Goal: Information Seeking & Learning: Understand process/instructions

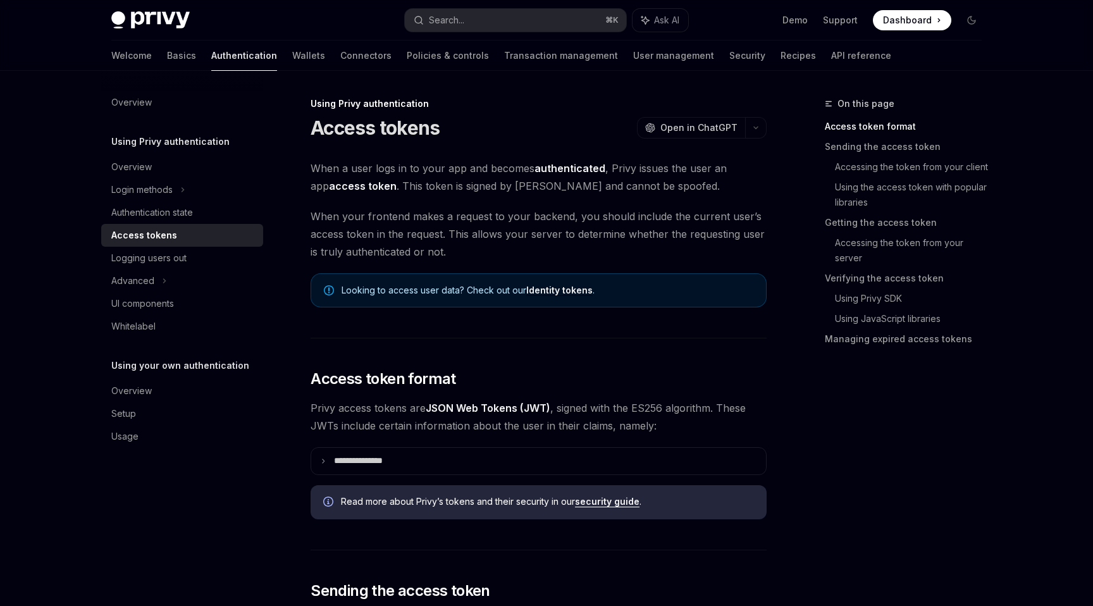
scroll to position [453, 0]
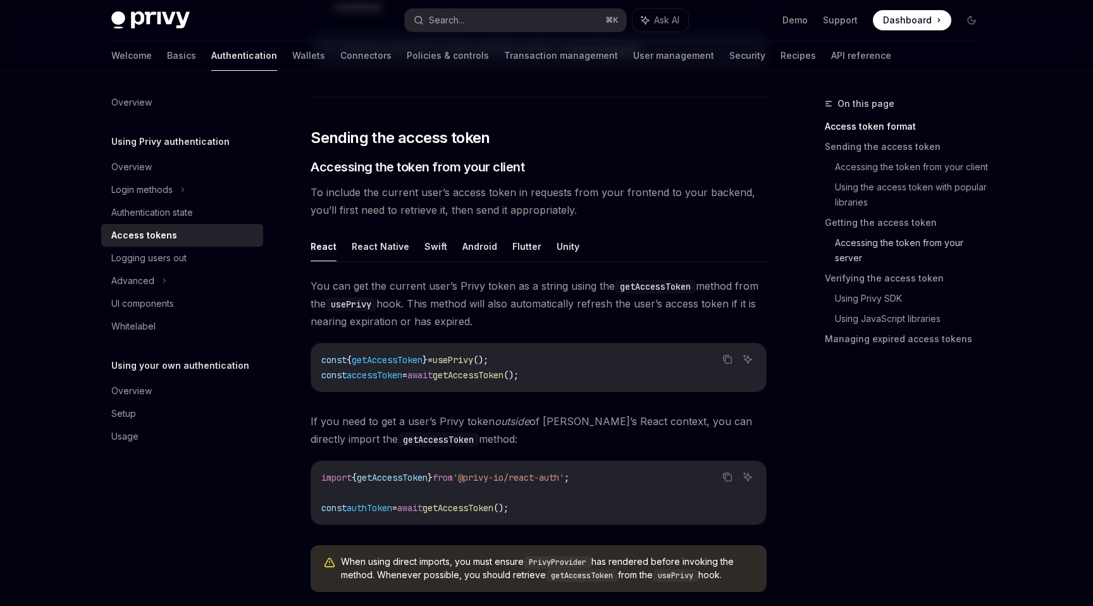
click at [851, 257] on link "Accessing the token from your server" at bounding box center [913, 250] width 157 height 35
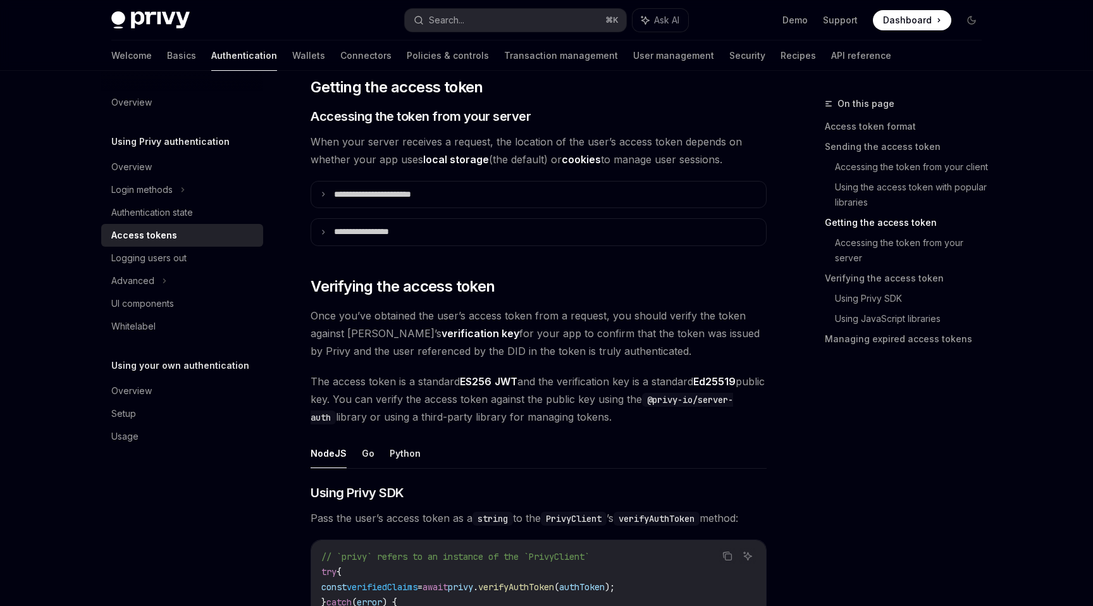
scroll to position [1622, 0]
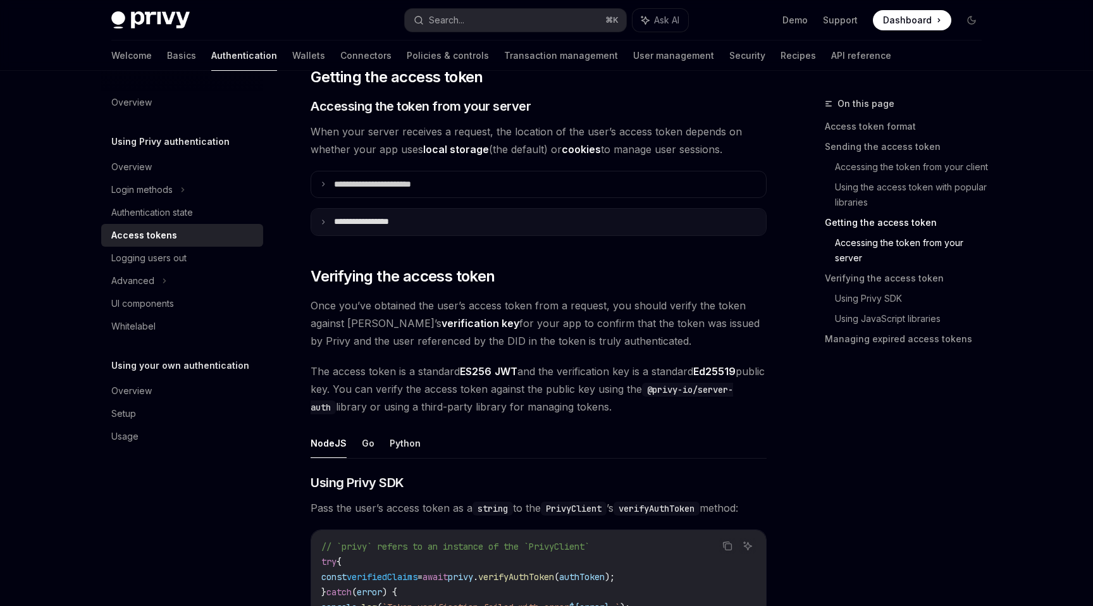
click at [317, 218] on summary "**********" at bounding box center [538, 222] width 455 height 27
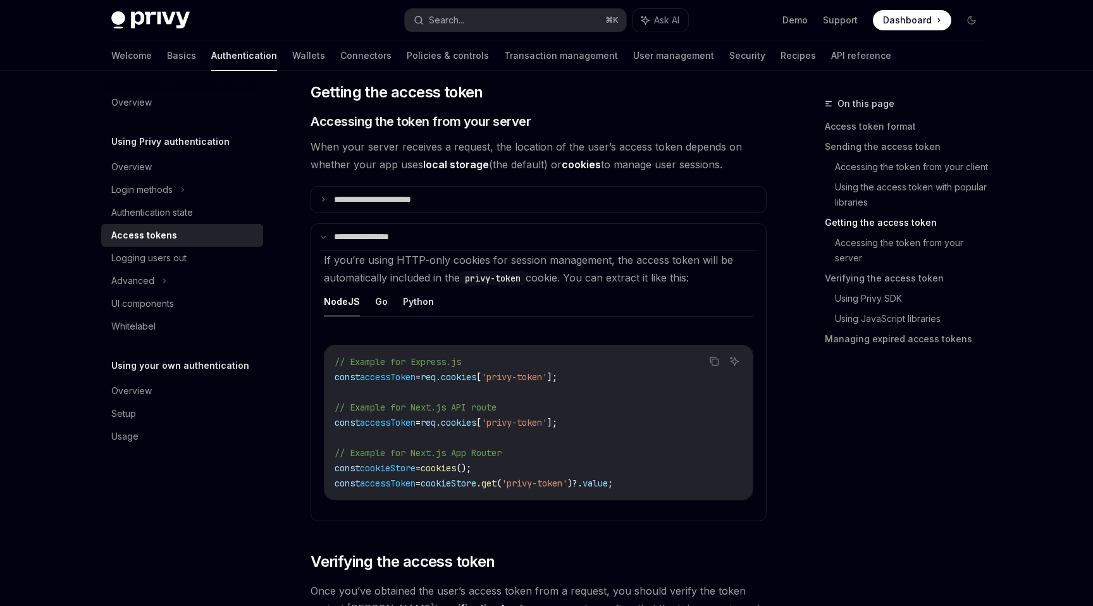
scroll to position [1608, 0]
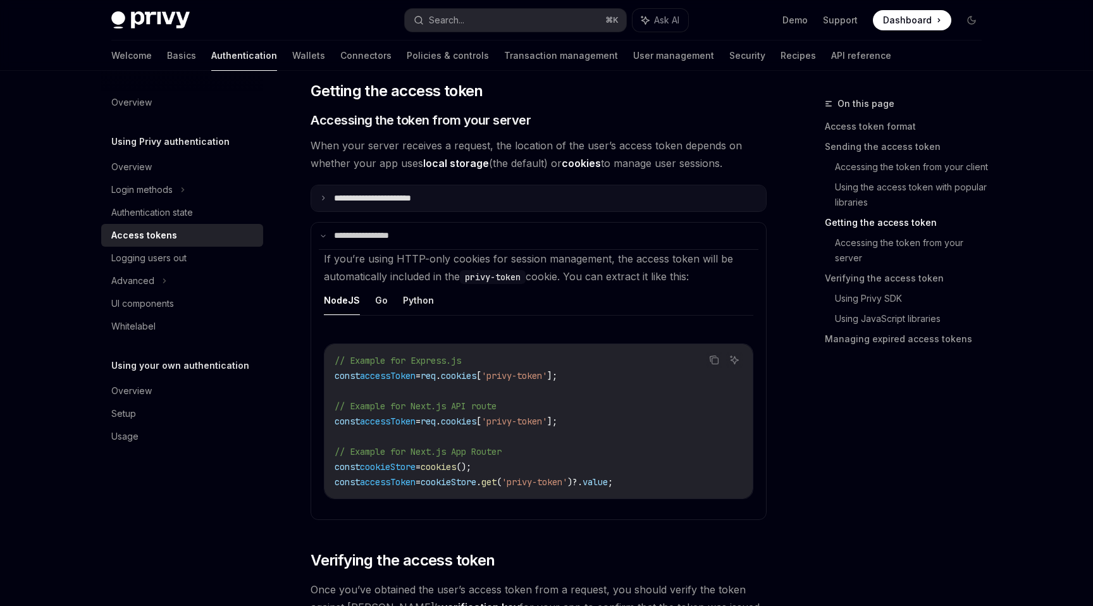
click at [319, 201] on summary "**********" at bounding box center [538, 198] width 455 height 27
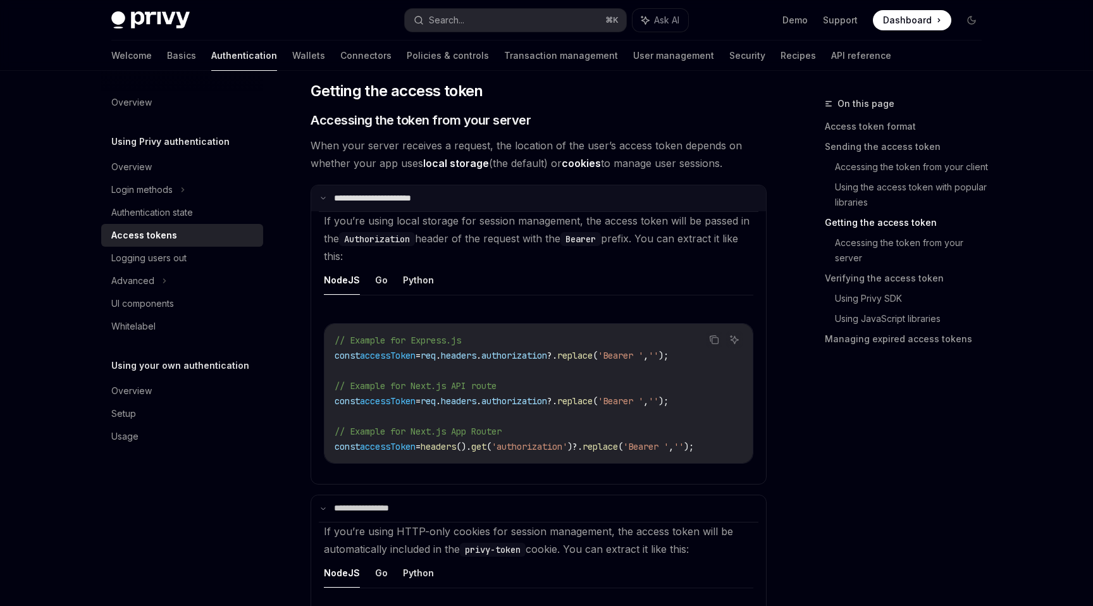
click at [327, 195] on summary "**********" at bounding box center [538, 198] width 455 height 27
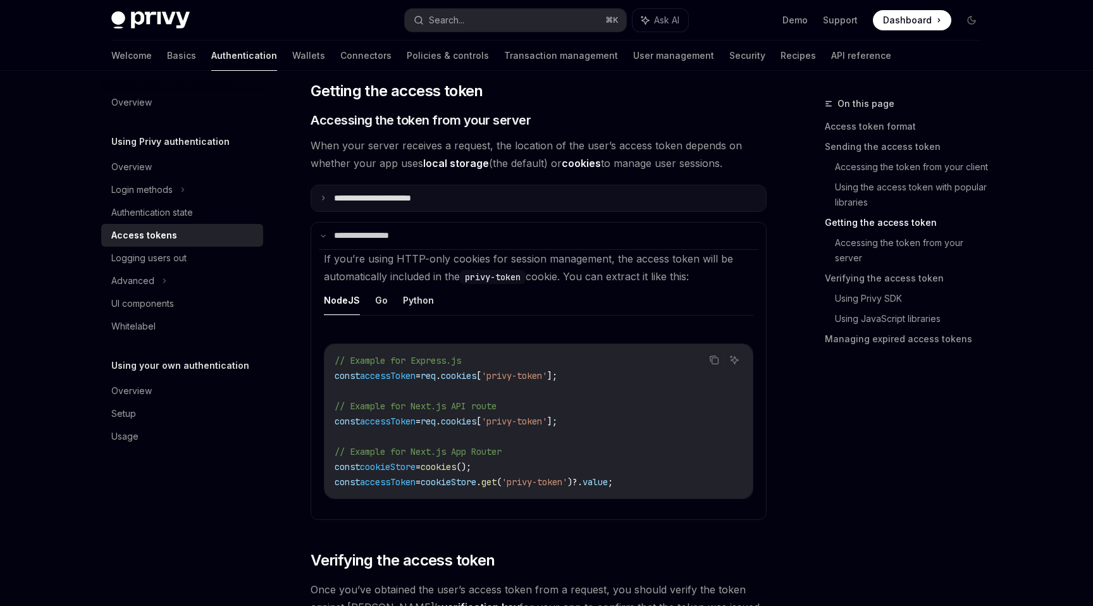
click at [318, 193] on summary "**********" at bounding box center [538, 198] width 455 height 27
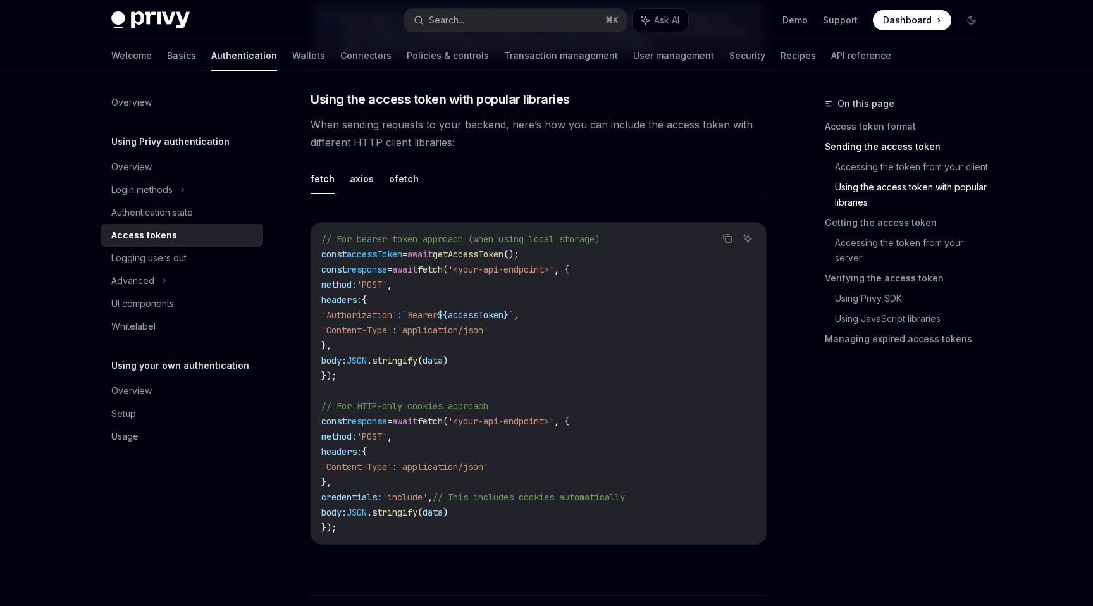
scroll to position [1064, 0]
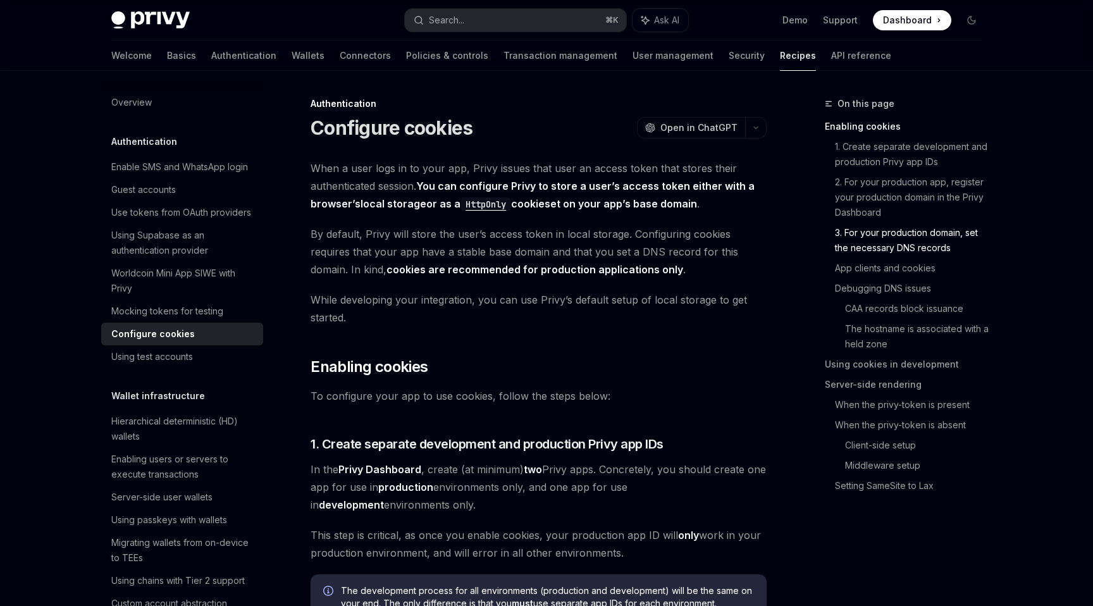
scroll to position [1156, 0]
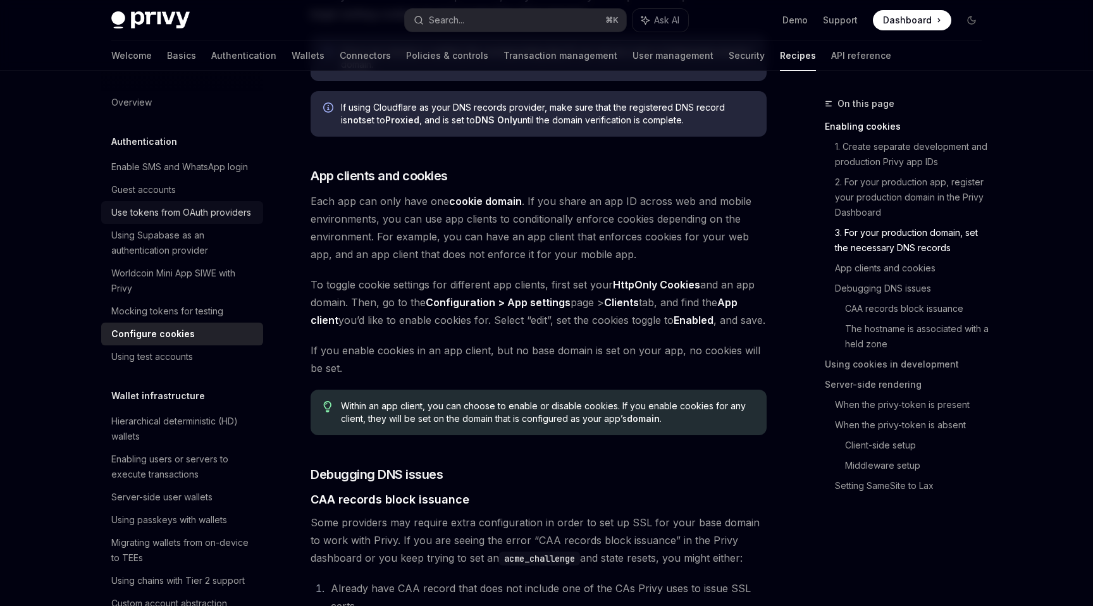
click at [204, 219] on div "Use tokens from OAuth providers" at bounding box center [181, 212] width 140 height 15
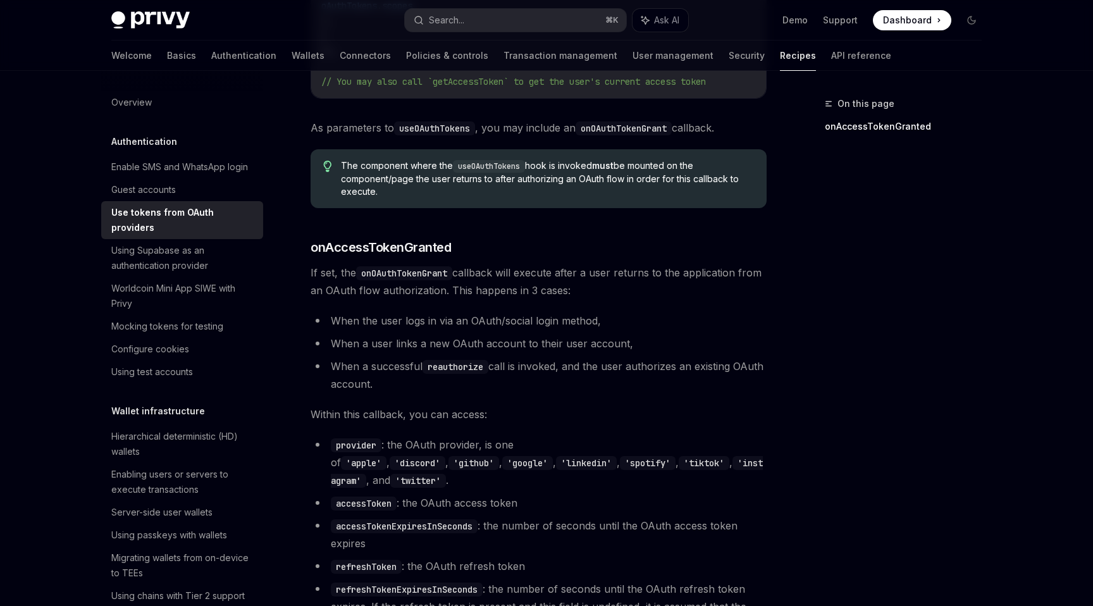
scroll to position [747, 0]
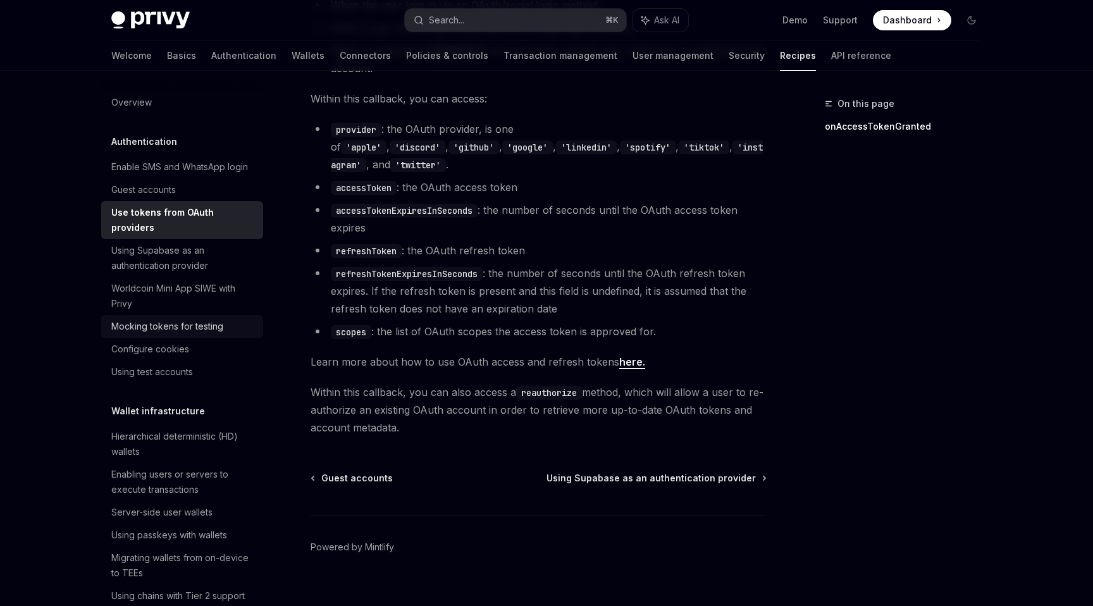
click at [188, 319] on link "Mocking tokens for testing" at bounding box center [182, 326] width 162 height 23
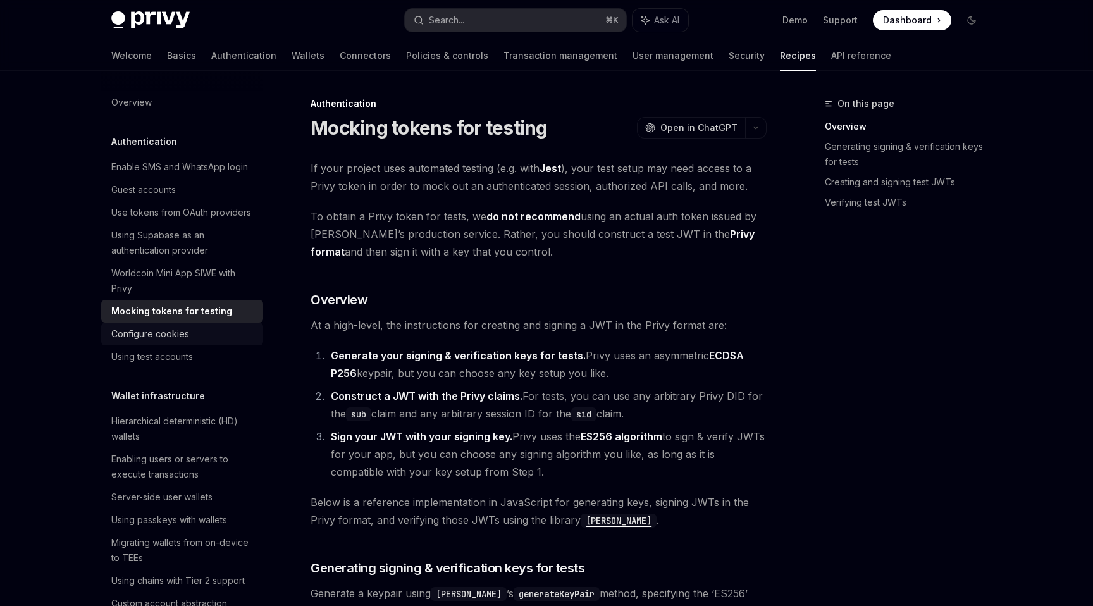
click at [159, 333] on div "Configure cookies" at bounding box center [150, 333] width 78 height 15
type textarea "*"
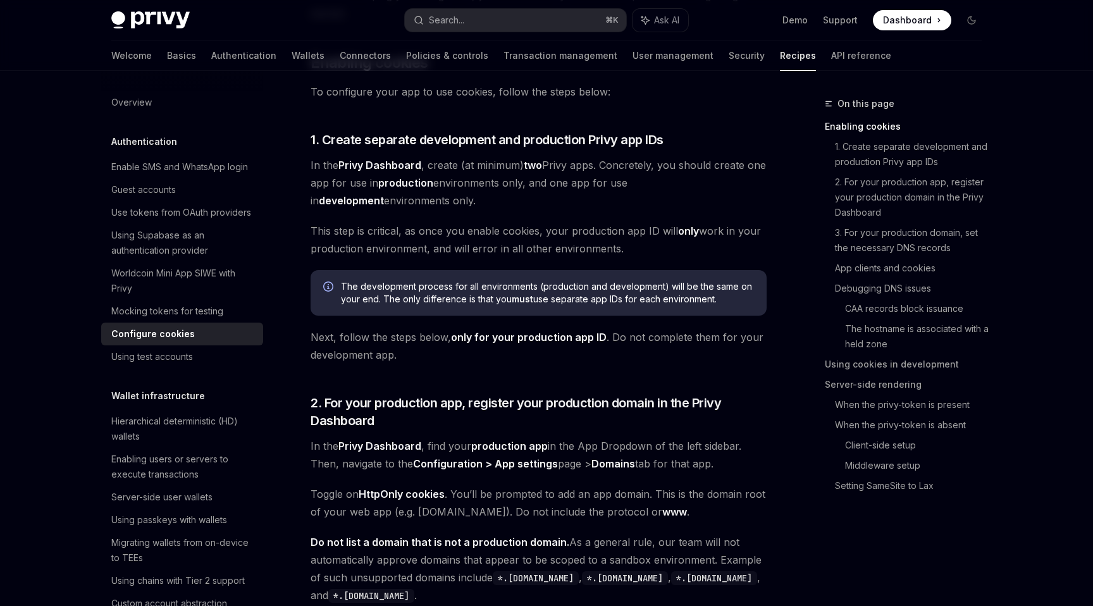
scroll to position [300, 0]
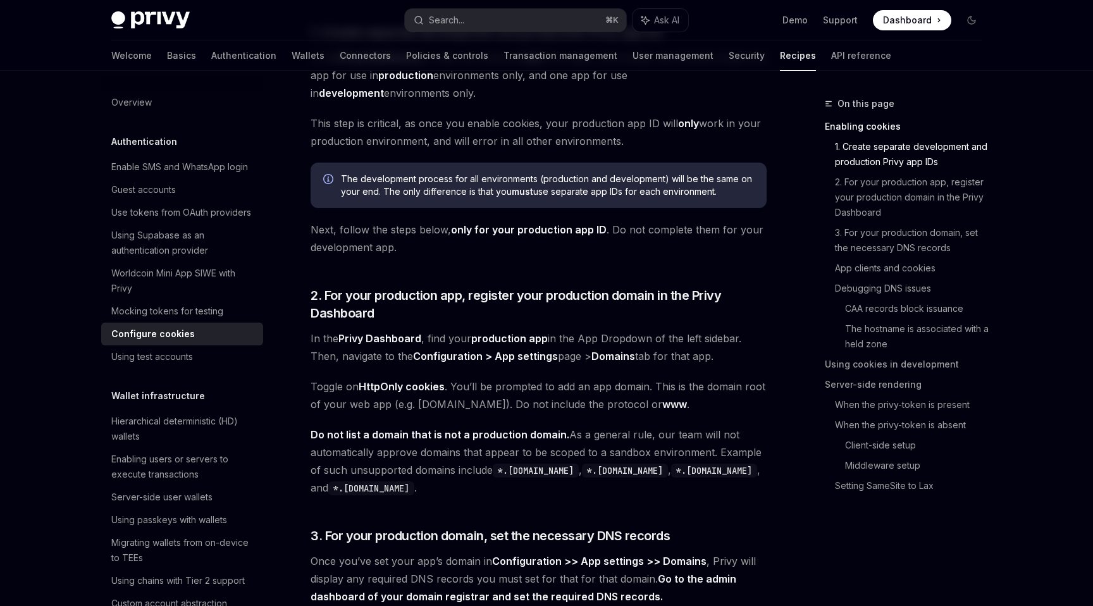
scroll to position [413, 0]
click at [867, 264] on link "App clients and cookies" at bounding box center [913, 268] width 157 height 20
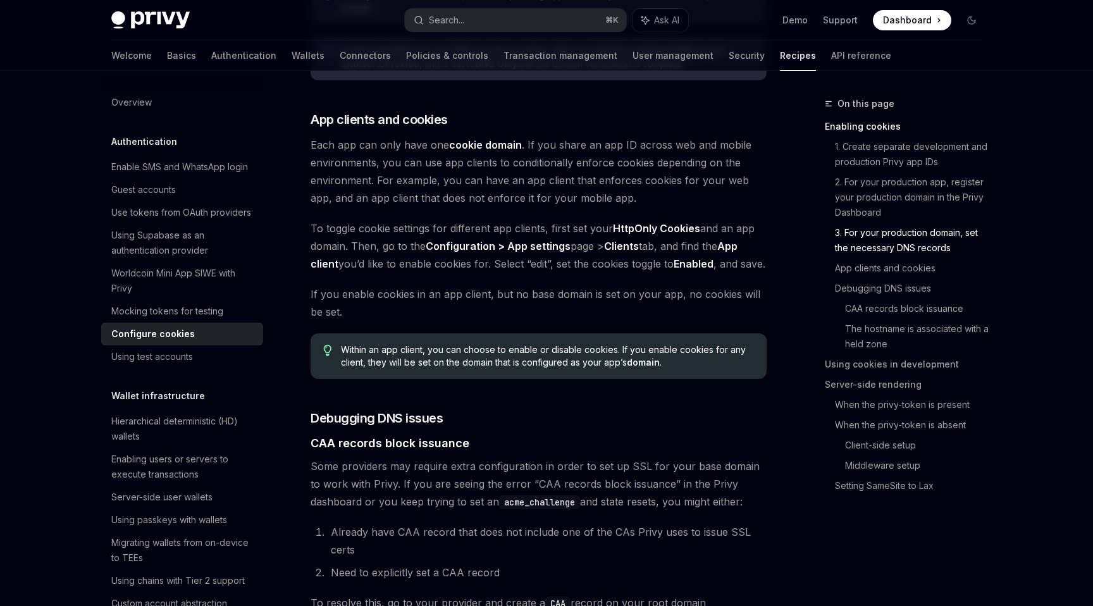
scroll to position [1227, 0]
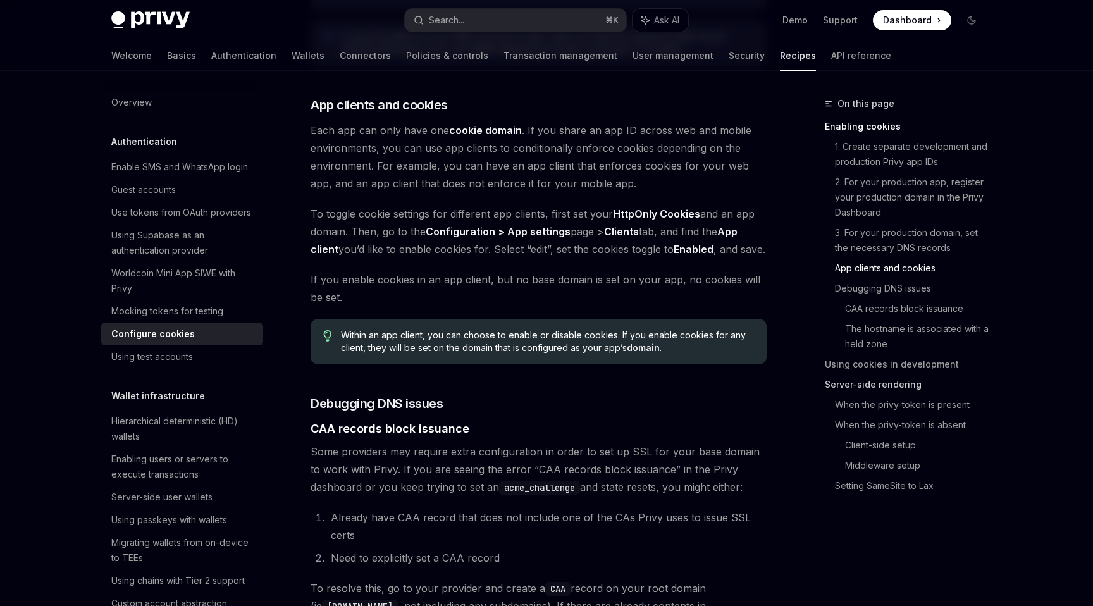
click at [872, 385] on link "Server-side rendering" at bounding box center [908, 384] width 167 height 20
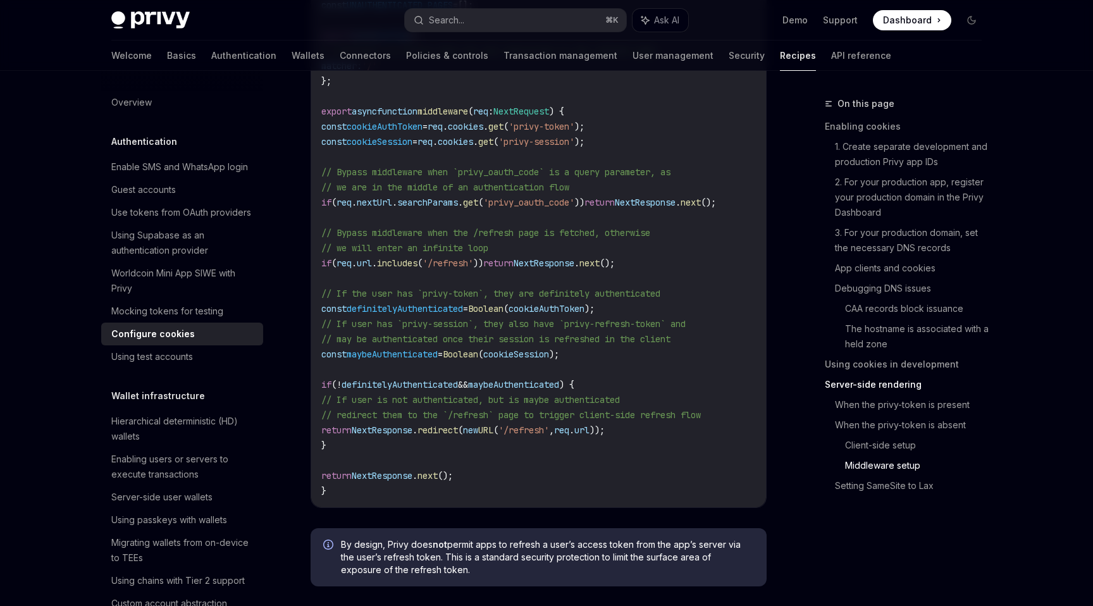
scroll to position [3896, 0]
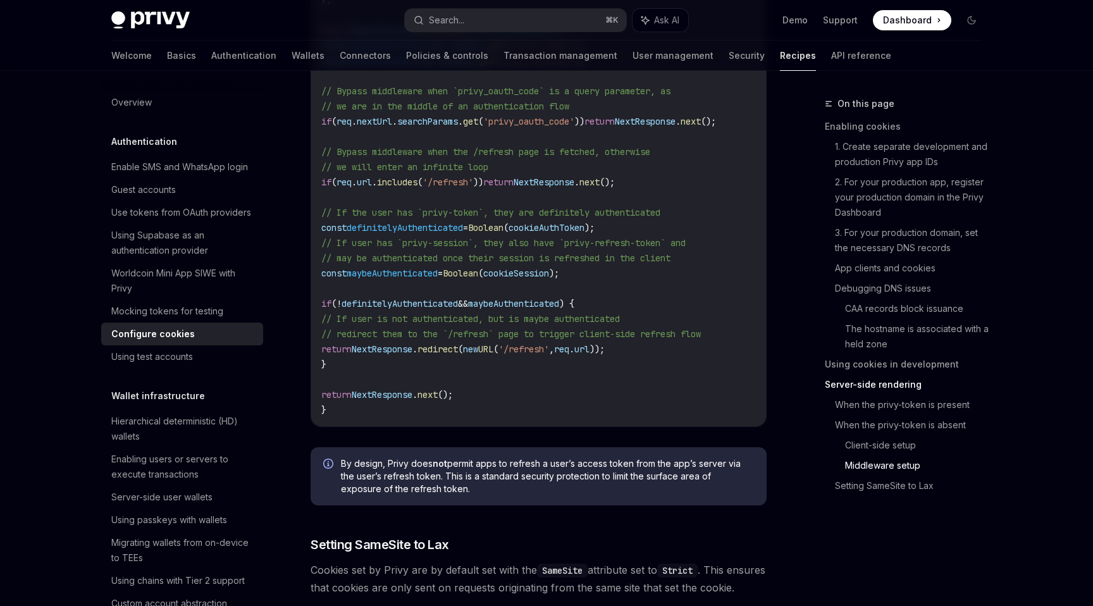
scroll to position [3977, 0]
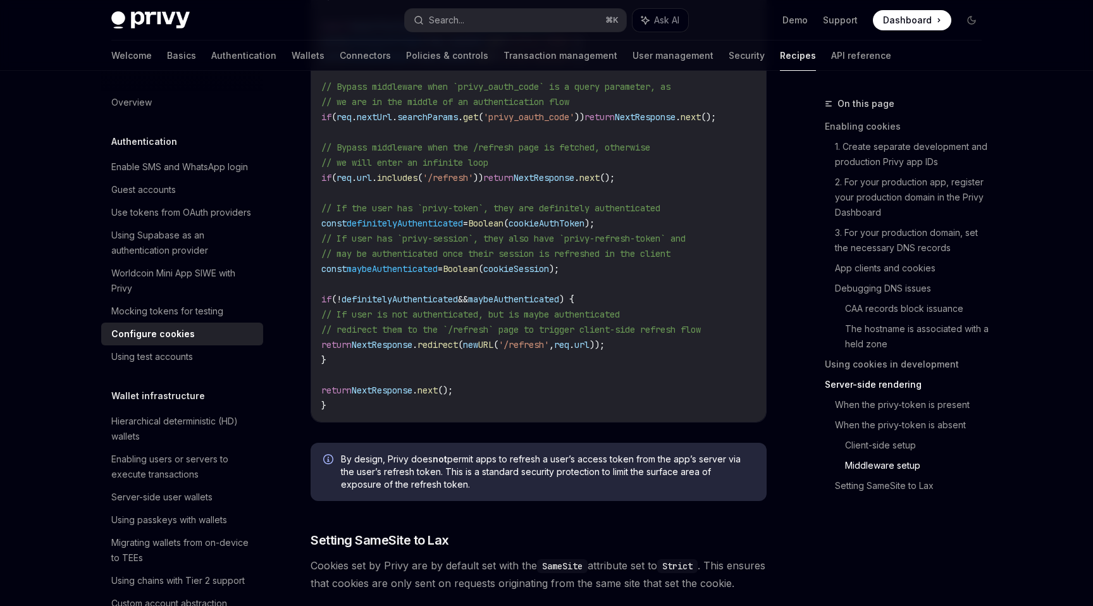
click at [340, 462] on div "By design, Privy does not permit apps to refresh a user’s access token from the…" at bounding box center [539, 472] width 456 height 58
drag, startPoint x: 340, startPoint y: 463, endPoint x: 431, endPoint y: 500, distance: 99.0
click at [431, 500] on div "By design, Privy does not permit apps to refresh a user’s access token from the…" at bounding box center [539, 472] width 456 height 58
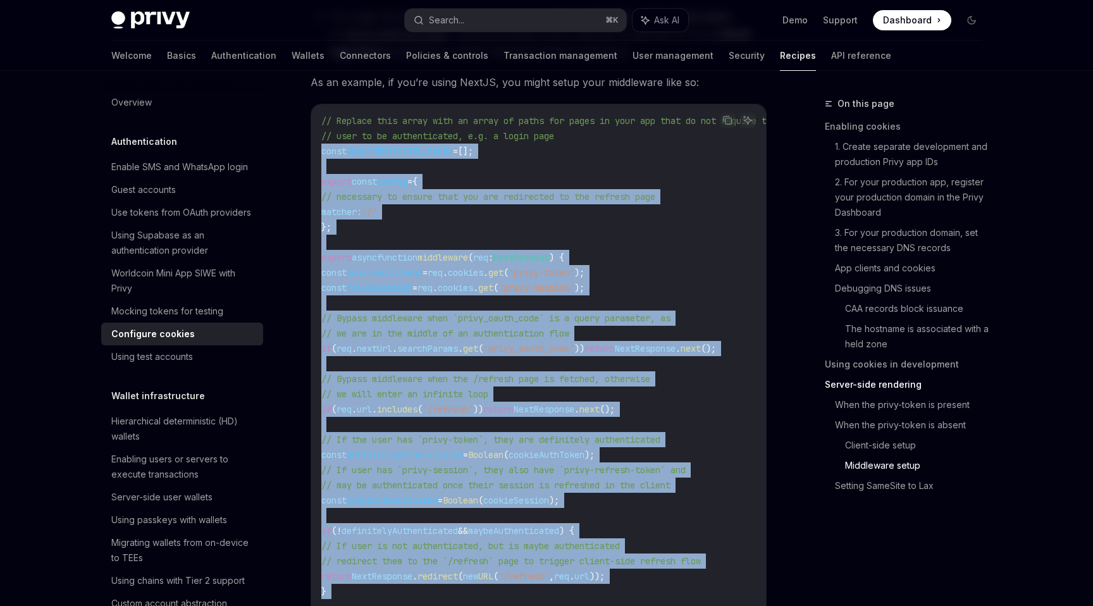
scroll to position [3749, 0]
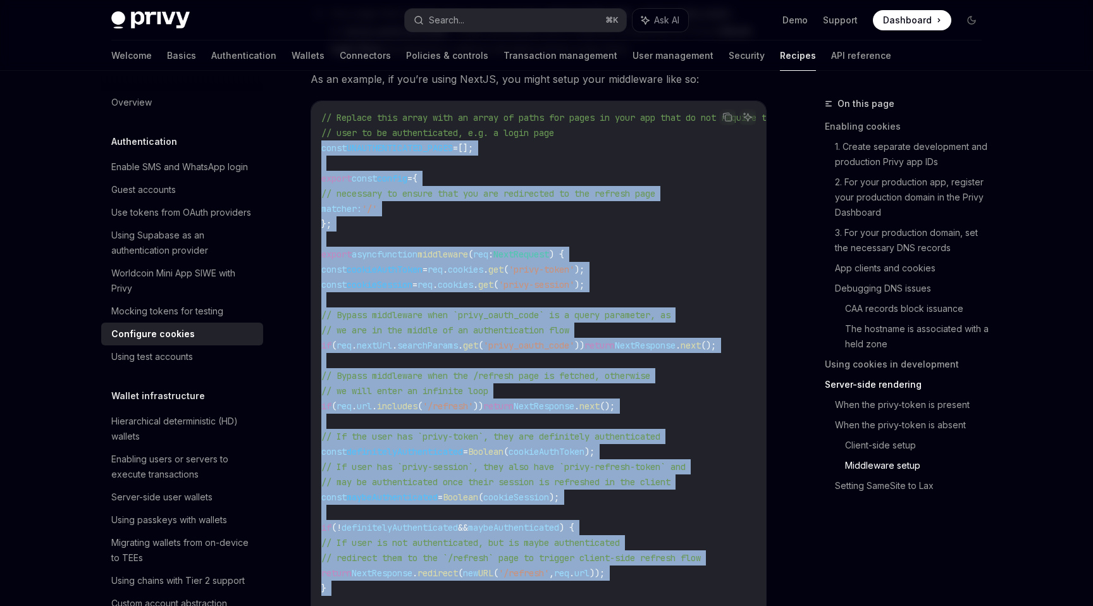
drag, startPoint x: 323, startPoint y: 232, endPoint x: 353, endPoint y: 586, distance: 354.9
click at [353, 586] on code "// Replace this array with an array of paths for pages in your app that do not …" at bounding box center [564, 375] width 486 height 531
copy code "const UNAUTHENTICATED_PAGES = []; export const config = { // necessary to ensur…"
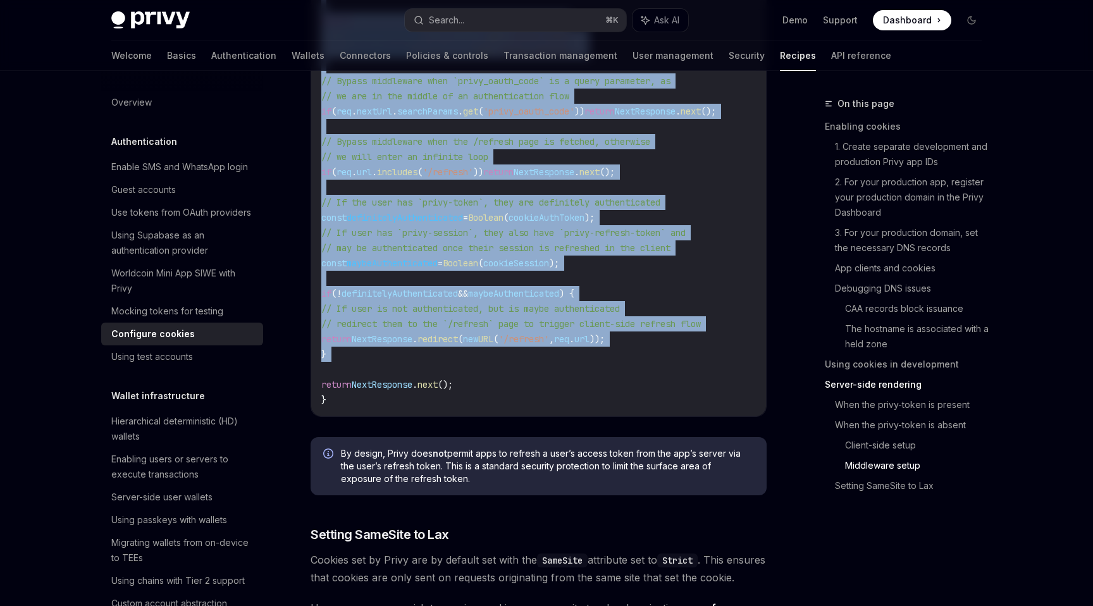
scroll to position [4069, 0]
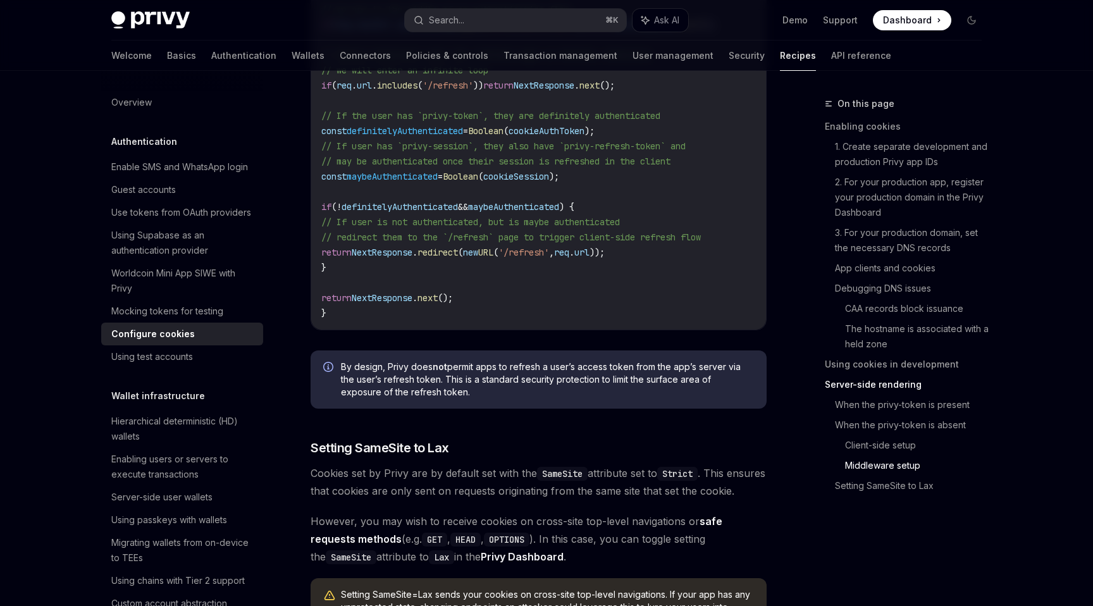
click at [435, 398] on span "By design, Privy does not permit apps to refresh a user’s access token from the…" at bounding box center [547, 380] width 413 height 38
drag, startPoint x: 435, startPoint y: 398, endPoint x: 316, endPoint y: 380, distance: 119.6
click at [316, 380] on div "By design, Privy does not permit apps to refresh a user’s access token from the…" at bounding box center [539, 379] width 456 height 58
copy span "By design, Privy does not permit apps to refresh a user’s access token from the…"
click at [447, 398] on span "By design, Privy does not permit apps to refresh a user’s access token from the…" at bounding box center [547, 380] width 413 height 38
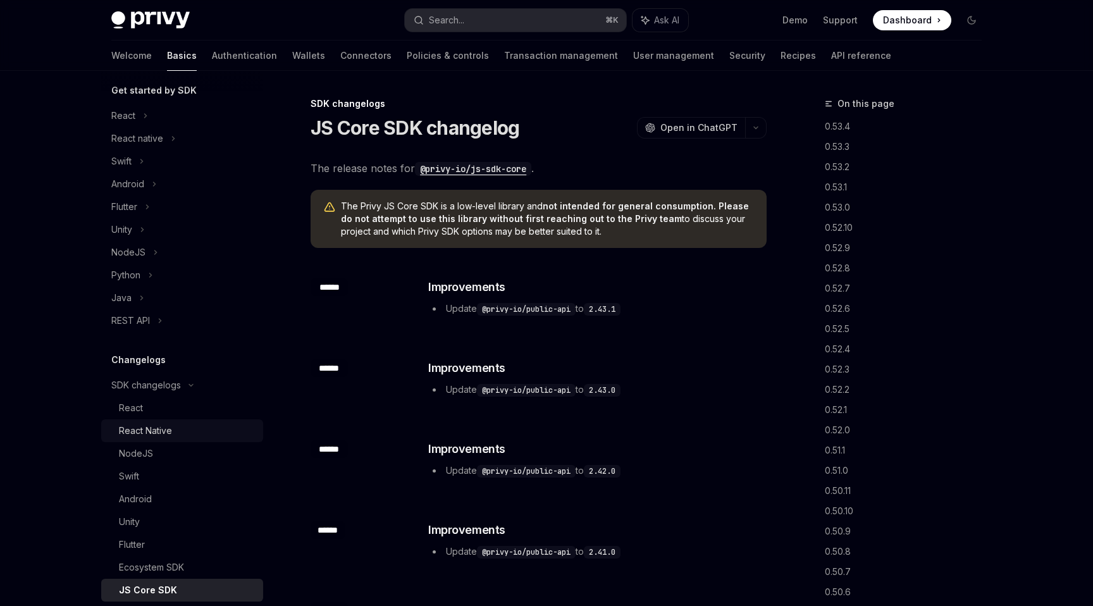
scroll to position [138, 0]
click at [163, 322] on icon at bounding box center [159, 323] width 5 height 15
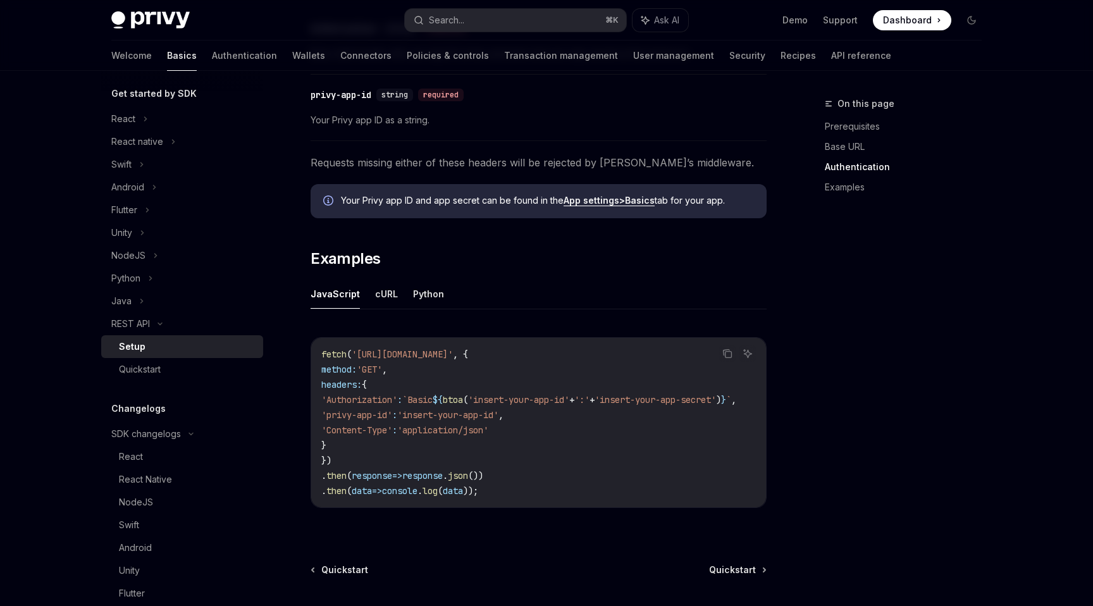
scroll to position [485, 0]
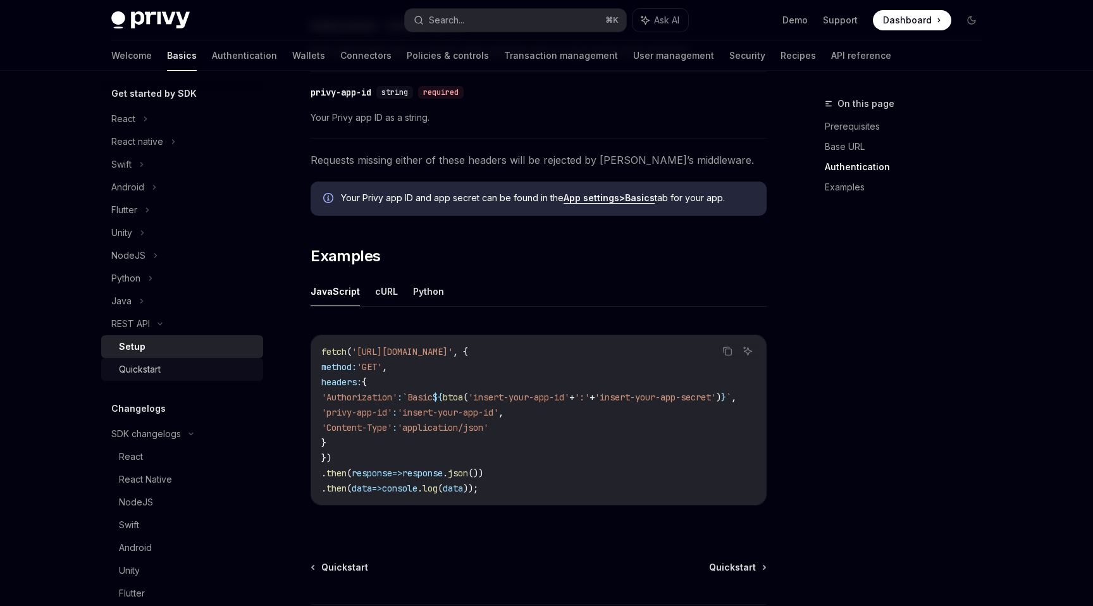
click at [193, 376] on div "Quickstart" at bounding box center [187, 369] width 137 height 15
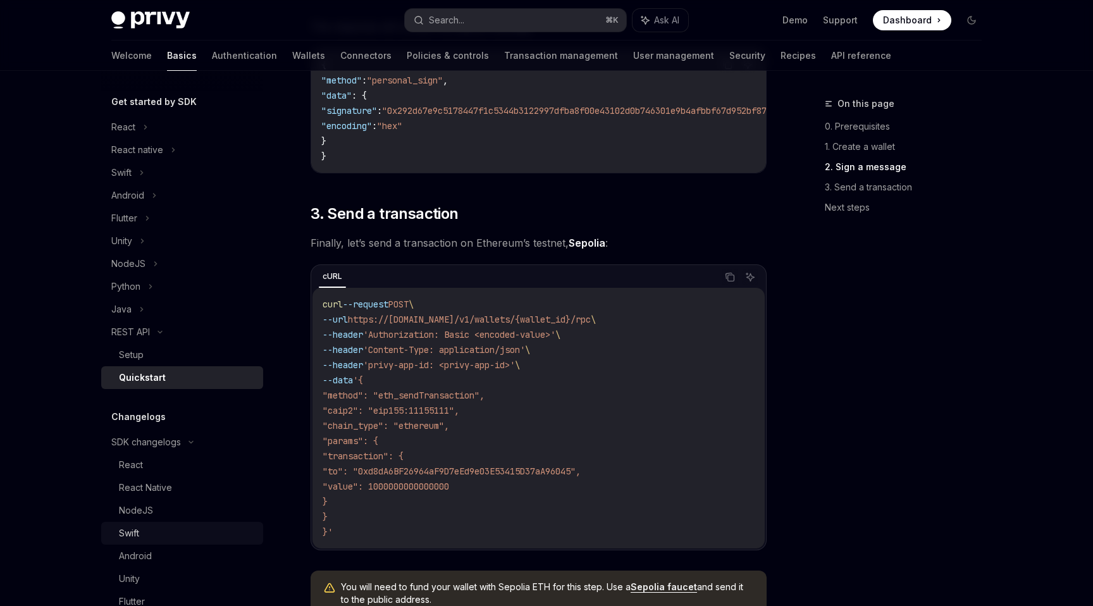
scroll to position [111, 0]
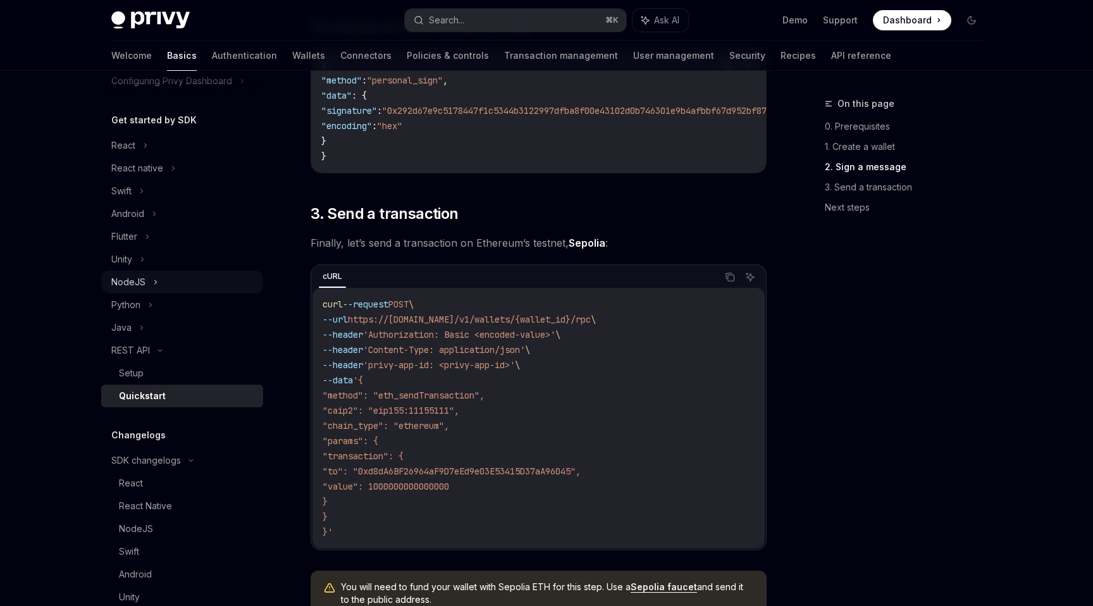
click at [154, 289] on div "NodeJS" at bounding box center [182, 282] width 162 height 23
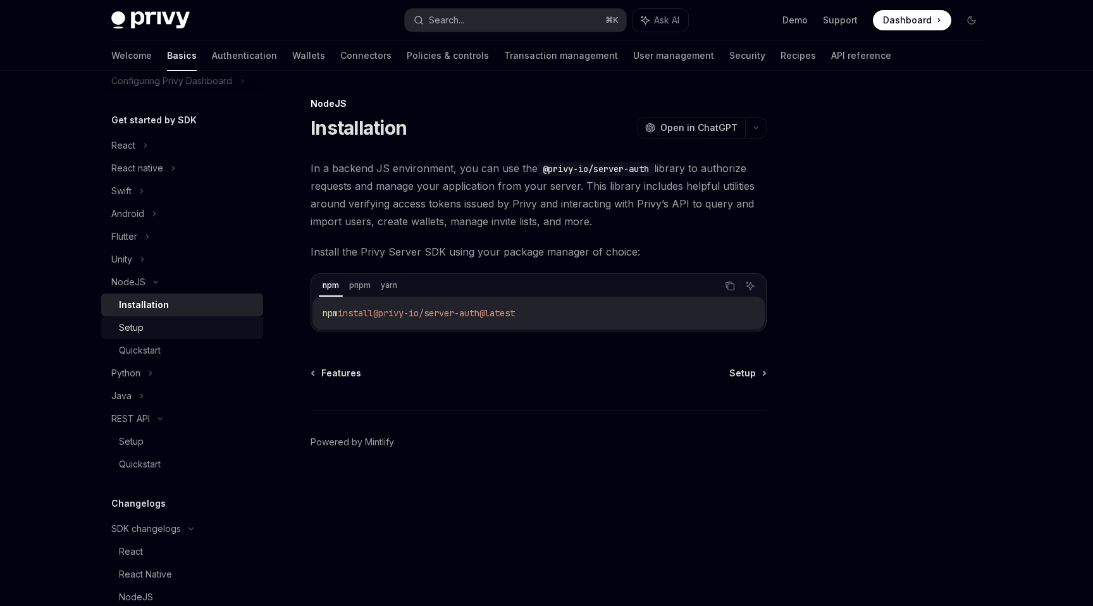
click at [154, 332] on div "Setup" at bounding box center [187, 327] width 137 height 15
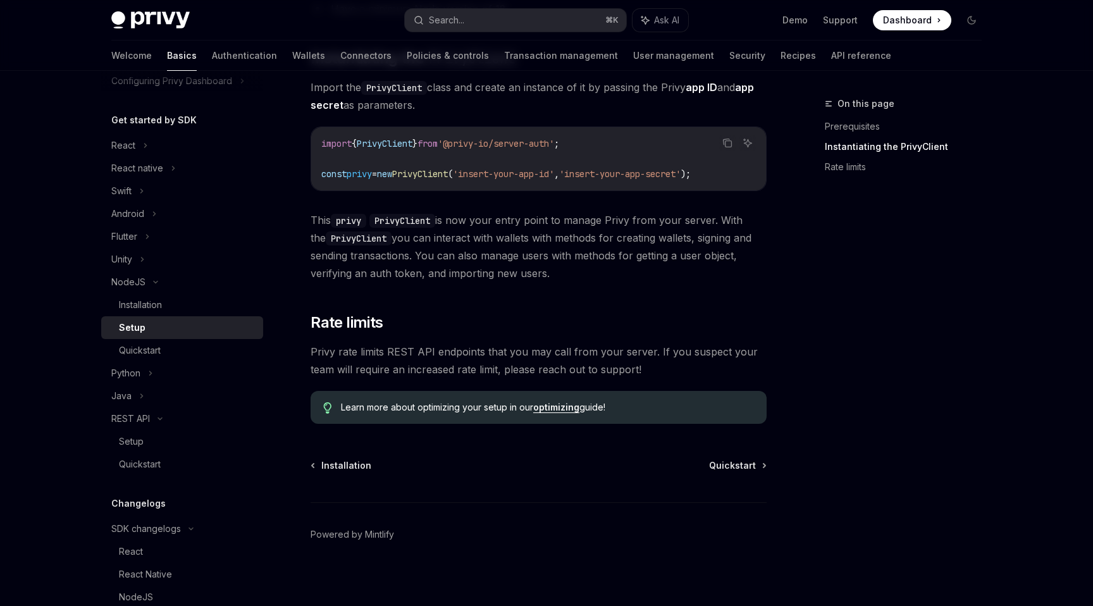
scroll to position [249, 0]
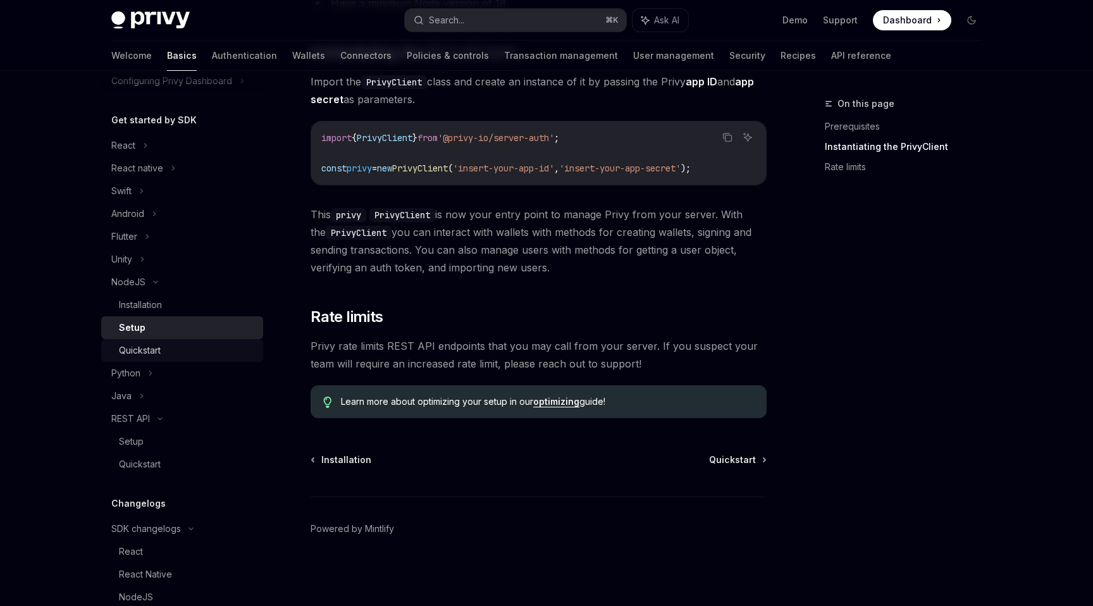
click at [176, 348] on div "Quickstart" at bounding box center [187, 350] width 137 height 15
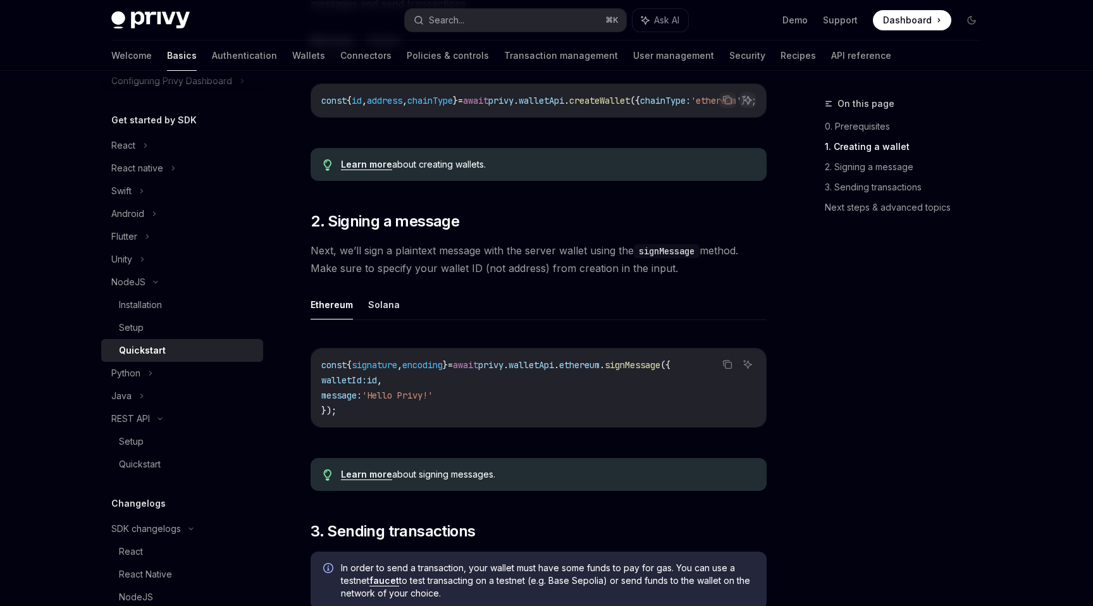
scroll to position [479, 0]
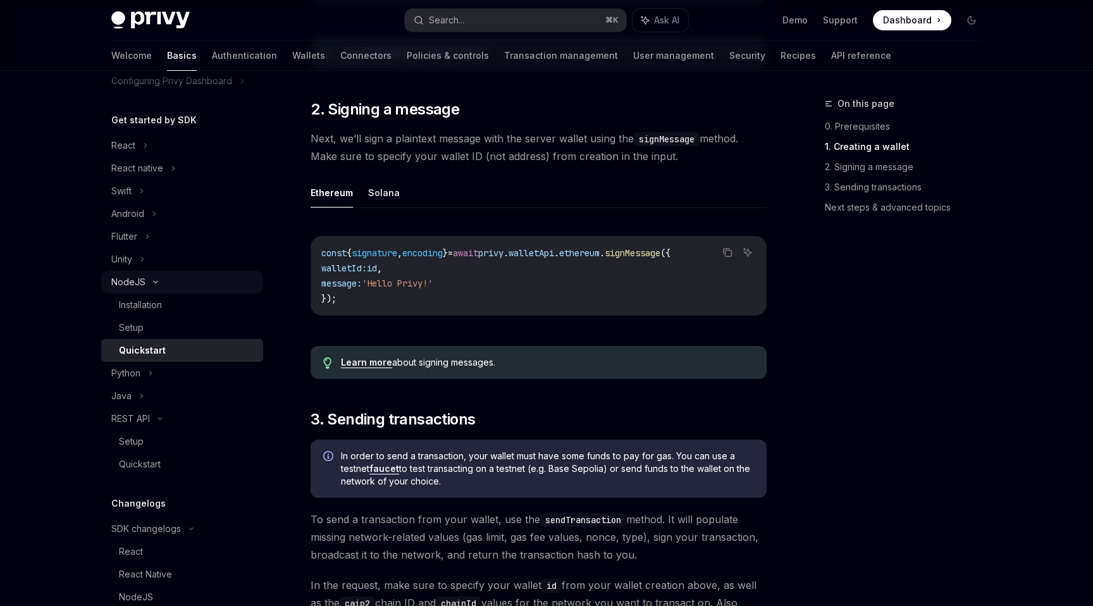
click at [153, 284] on icon at bounding box center [155, 282] width 15 height 5
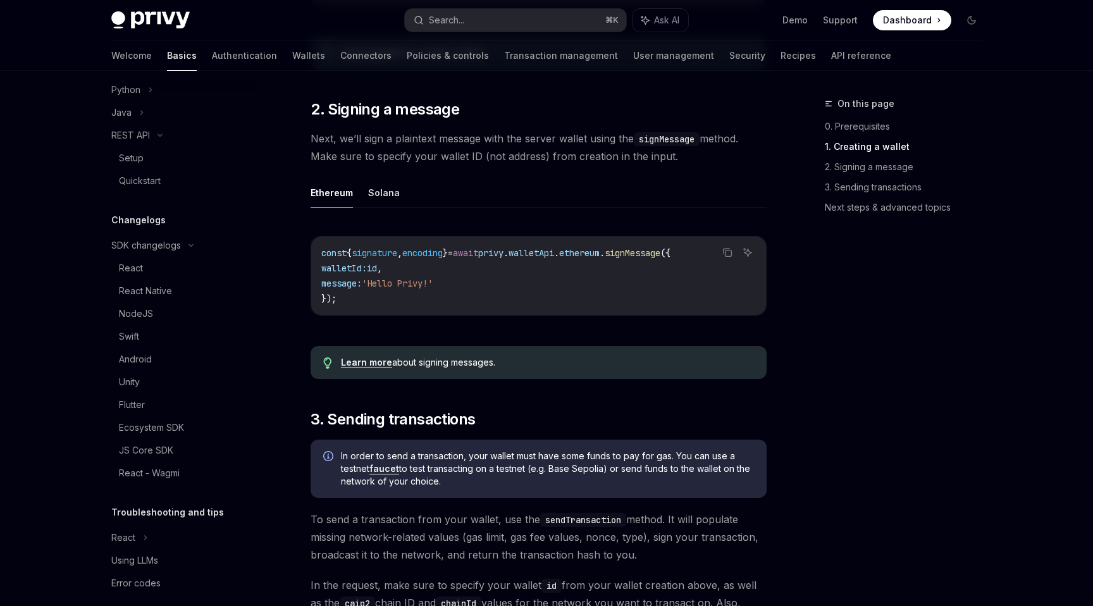
scroll to position [340, 0]
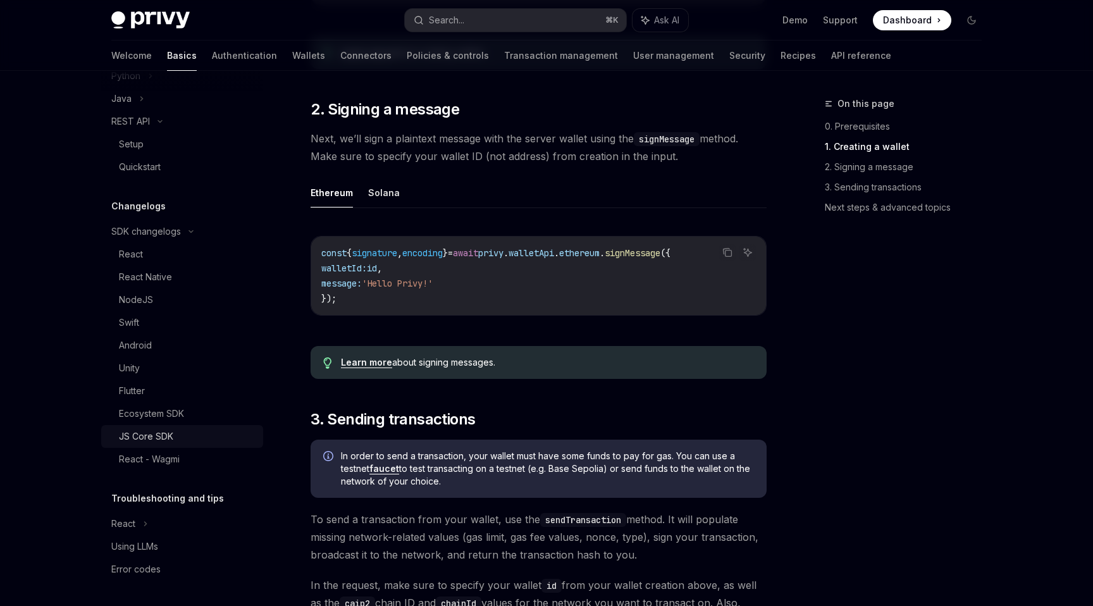
click at [171, 439] on div "JS Core SDK" at bounding box center [146, 436] width 54 height 15
type textarea "*"
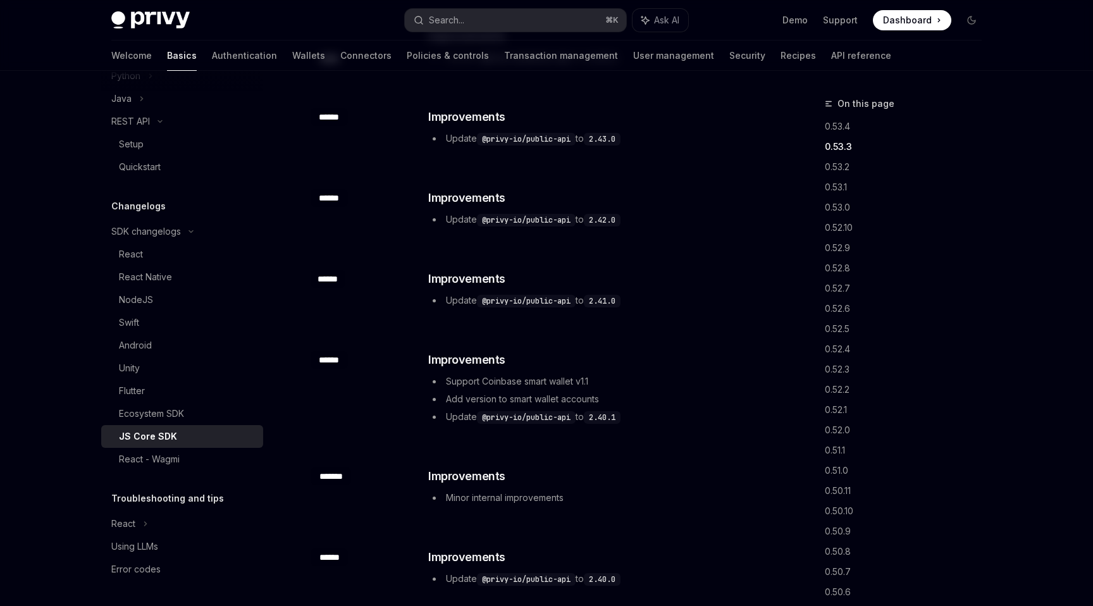
scroll to position [68, 0]
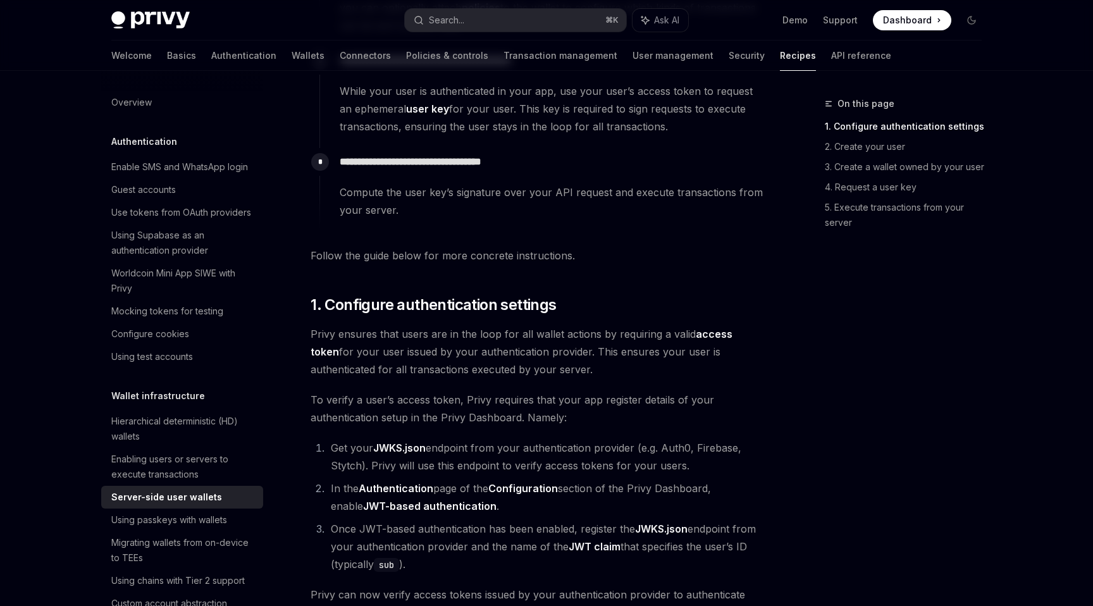
scroll to position [543, 0]
